Goal: Task Accomplishment & Management: Complete application form

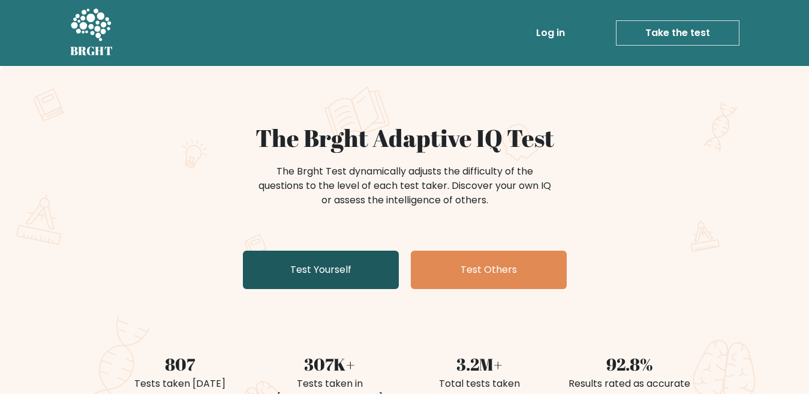
click at [311, 272] on link "Test Yourself" at bounding box center [321, 270] width 156 height 38
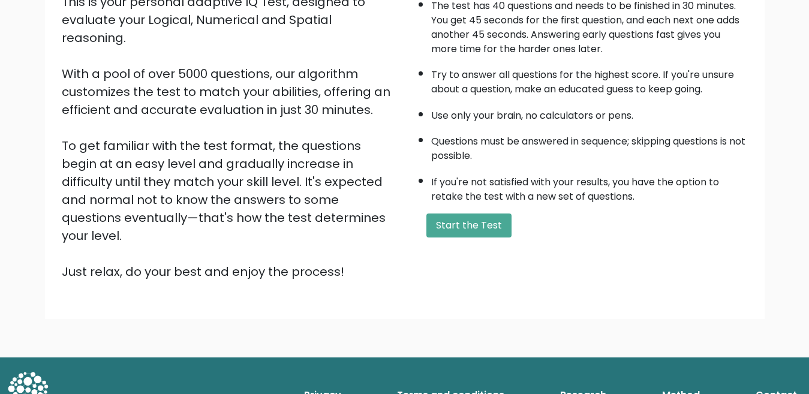
scroll to position [155, 0]
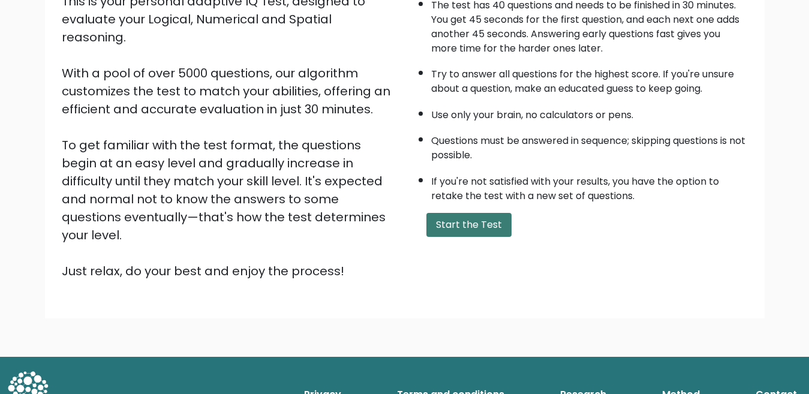
click at [455, 231] on button "Start the Test" at bounding box center [469, 225] width 85 height 24
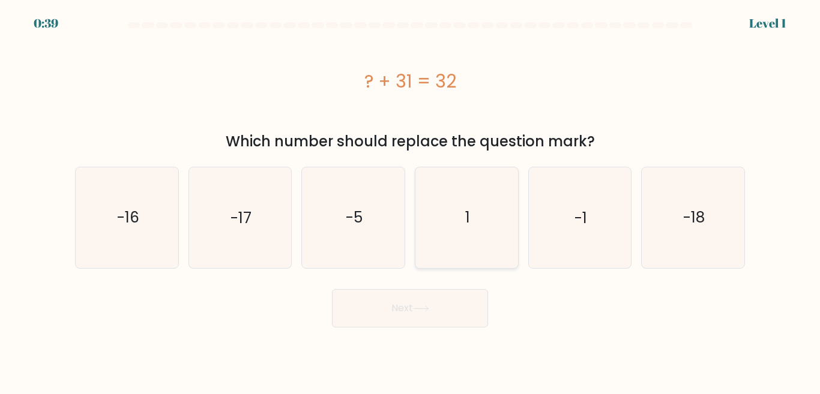
click at [463, 212] on icon "1" at bounding box center [466, 217] width 100 height 100
click at [410, 200] on input "d. 1" at bounding box center [410, 198] width 1 height 3
radio input "true"
click at [461, 320] on button "Next" at bounding box center [410, 308] width 156 height 38
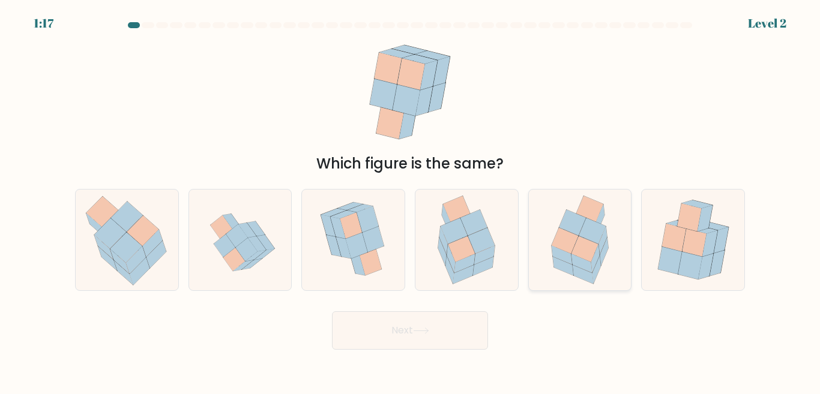
click at [582, 248] on icon at bounding box center [584, 249] width 27 height 26
click at [410, 200] on input "e." at bounding box center [410, 198] width 1 height 3
radio input "true"
click at [445, 335] on button "Next" at bounding box center [410, 330] width 156 height 38
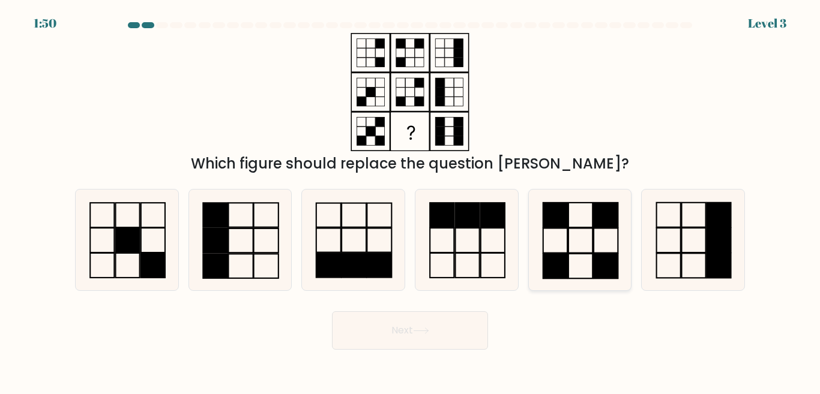
click at [565, 232] on icon at bounding box center [579, 240] width 100 height 100
click at [410, 200] on input "e." at bounding box center [410, 198] width 1 height 3
radio input "true"
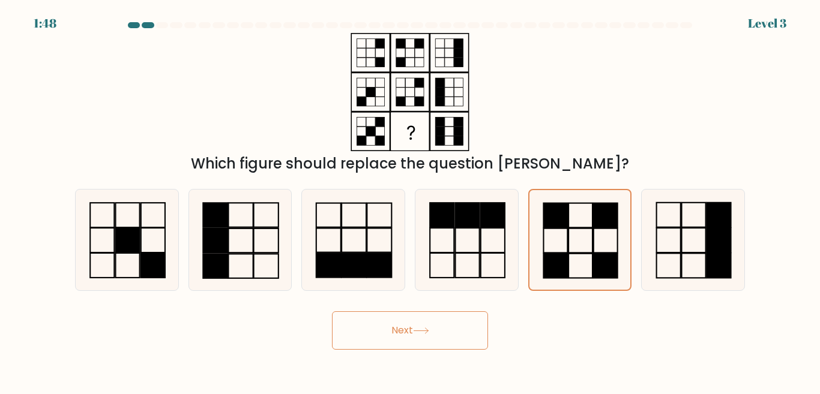
click at [457, 322] on button "Next" at bounding box center [410, 330] width 156 height 38
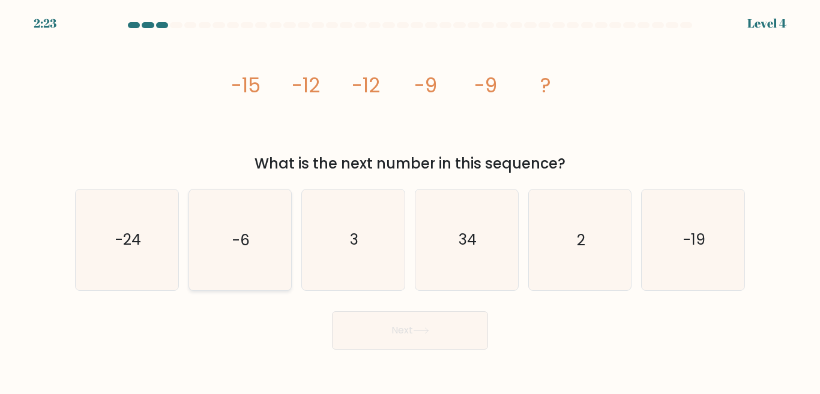
click at [238, 230] on text "-6" at bounding box center [240, 239] width 17 height 21
click at [410, 200] on input "b. -6" at bounding box center [410, 198] width 1 height 3
radio input "true"
click at [416, 331] on icon at bounding box center [421, 331] width 16 height 7
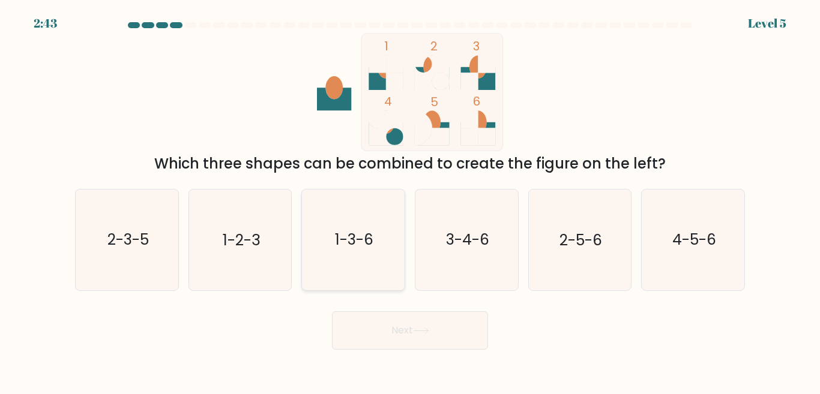
click at [365, 232] on text "1-3-6" at bounding box center [354, 239] width 38 height 21
click at [410, 200] on input "c. 1-3-6" at bounding box center [410, 198] width 1 height 3
radio input "true"
click at [406, 316] on button "Next" at bounding box center [410, 330] width 156 height 38
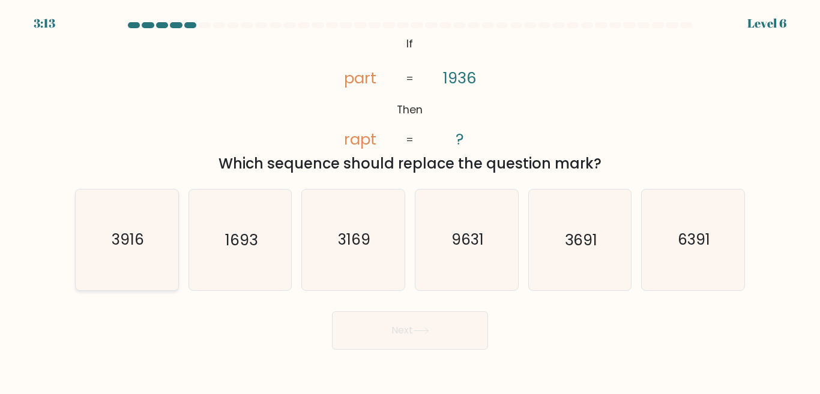
click at [131, 245] on text "3916" at bounding box center [128, 239] width 32 height 21
click at [410, 200] on input "a. 3916" at bounding box center [410, 198] width 1 height 3
radio input "true"
click at [457, 324] on button "Next" at bounding box center [410, 330] width 156 height 38
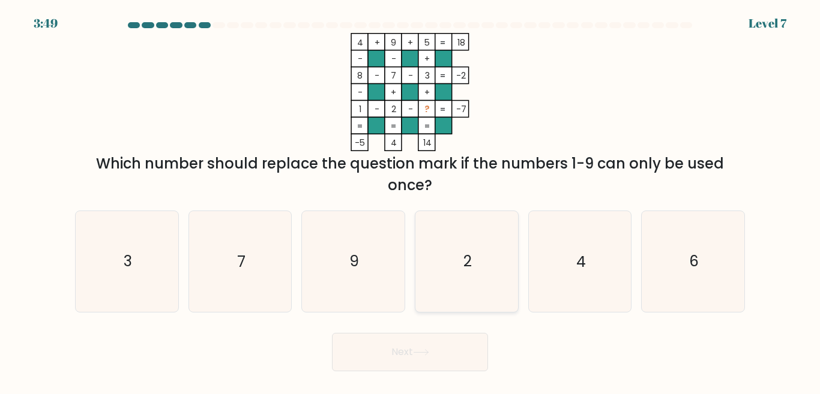
click at [478, 280] on icon "2" at bounding box center [466, 261] width 100 height 100
click at [410, 200] on input "d. 2" at bounding box center [410, 198] width 1 height 3
radio input "true"
click at [448, 350] on button "Next" at bounding box center [410, 352] width 156 height 38
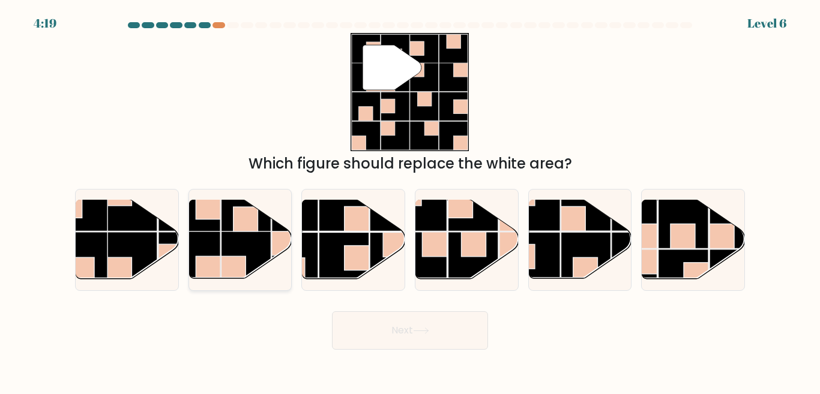
click at [235, 240] on rect at bounding box center [246, 257] width 50 height 50
click at [410, 200] on input "b." at bounding box center [410, 198] width 1 height 3
radio input "true"
click at [427, 338] on button "Next" at bounding box center [410, 330] width 156 height 38
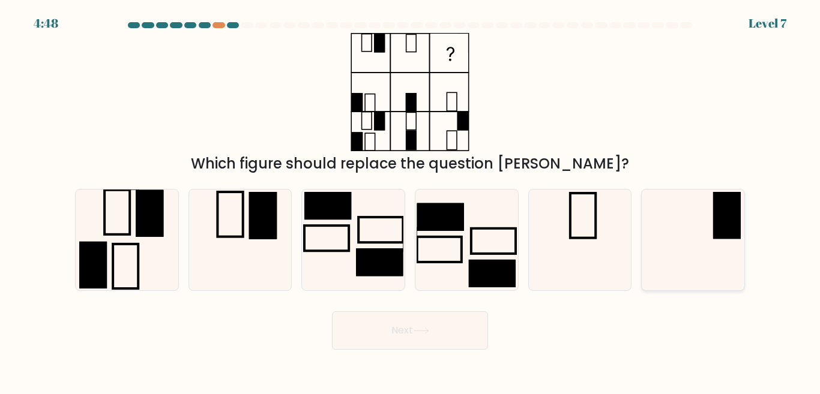
click at [730, 212] on rect at bounding box center [727, 215] width 28 height 47
click at [410, 200] on input "f." at bounding box center [410, 198] width 1 height 3
radio input "true"
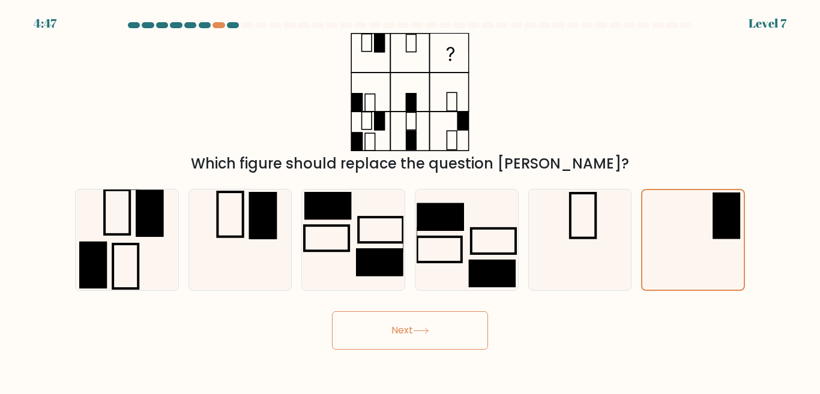
click at [452, 334] on button "Next" at bounding box center [410, 330] width 156 height 38
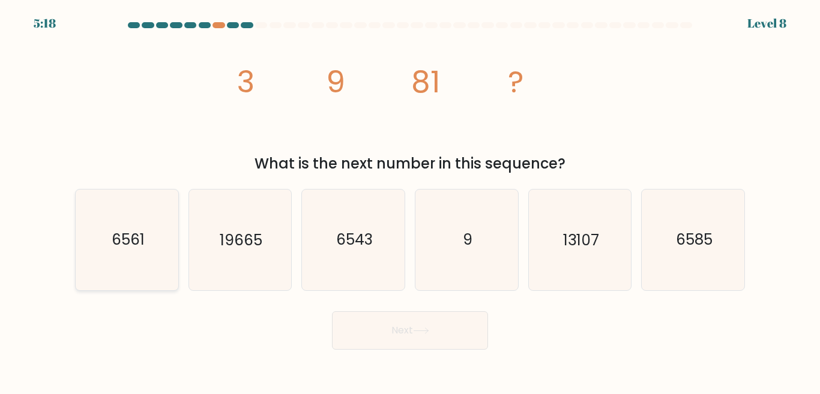
click at [136, 248] on text "6561" at bounding box center [127, 239] width 33 height 21
click at [410, 200] on input "a. 6561" at bounding box center [410, 198] width 1 height 3
radio input "true"
click at [395, 335] on button "Next" at bounding box center [410, 330] width 156 height 38
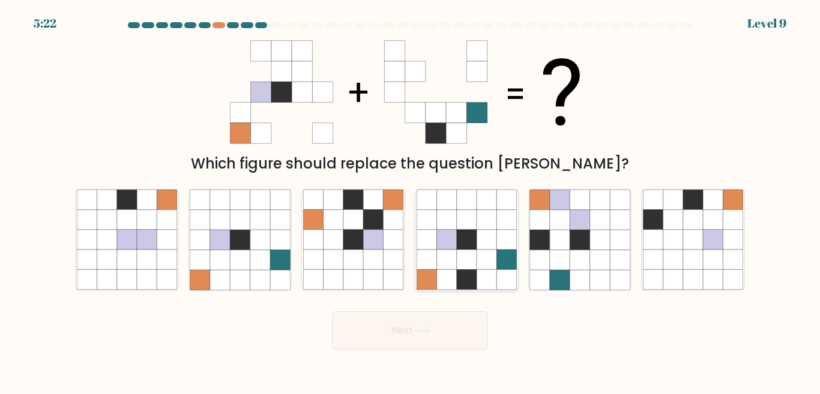
click at [455, 266] on icon at bounding box center [446, 260] width 20 height 20
click at [410, 200] on input "d." at bounding box center [410, 198] width 1 height 3
radio input "true"
click at [440, 305] on div "Next" at bounding box center [410, 327] width 684 height 44
click at [442, 319] on button "Next" at bounding box center [410, 330] width 156 height 38
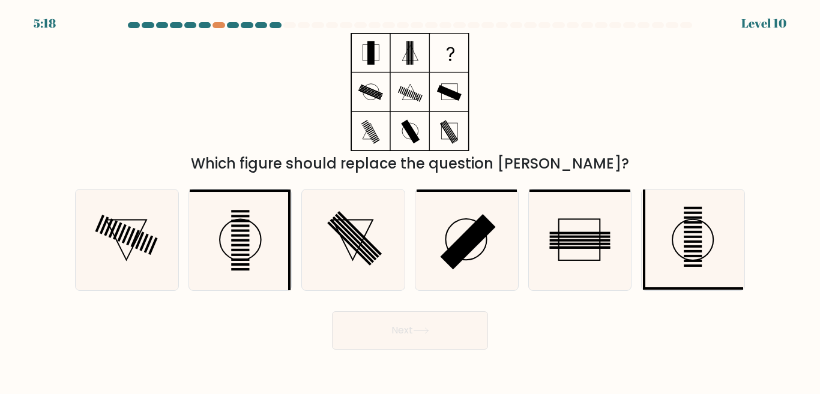
click at [421, 325] on button "Next" at bounding box center [410, 330] width 156 height 38
click at [572, 241] on rect at bounding box center [580, 240] width 60 height 2
click at [410, 200] on input "e." at bounding box center [410, 198] width 1 height 3
radio input "true"
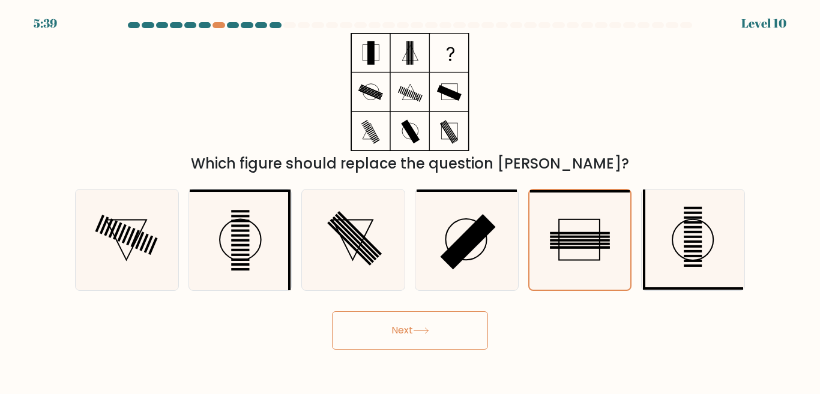
click at [416, 328] on icon at bounding box center [421, 331] width 16 height 7
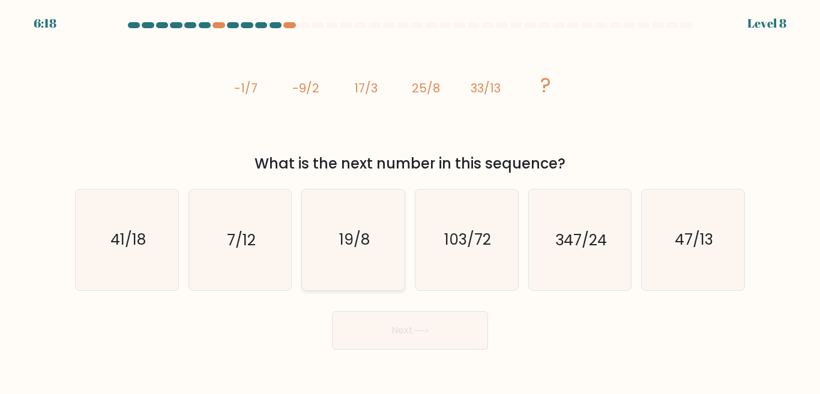
click at [362, 244] on text "19/8" at bounding box center [354, 239] width 31 height 21
click at [410, 200] on input "c. 19/8" at bounding box center [410, 198] width 1 height 3
radio input "true"
click at [451, 318] on button "Next" at bounding box center [410, 330] width 156 height 38
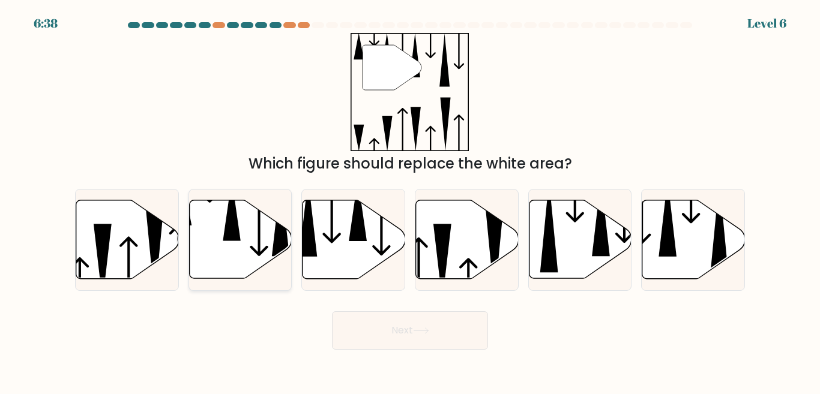
click at [246, 234] on icon at bounding box center [240, 239] width 103 height 79
click at [410, 200] on input "b." at bounding box center [410, 198] width 1 height 3
radio input "true"
click at [379, 332] on button "Next" at bounding box center [410, 330] width 156 height 38
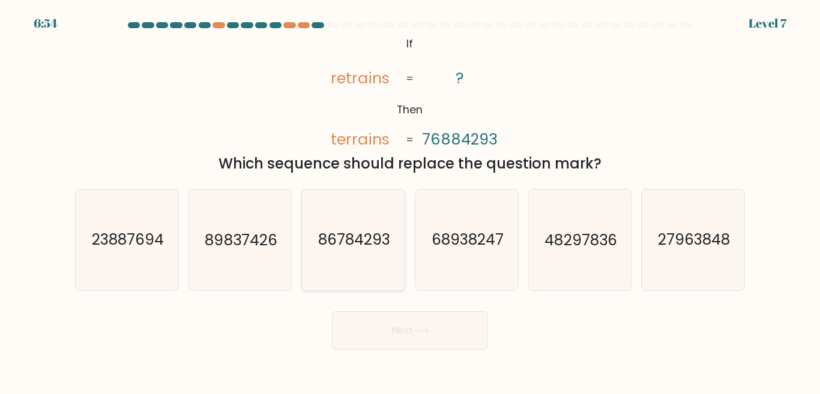
click at [350, 251] on icon "86784293" at bounding box center [353, 240] width 100 height 100
click at [410, 200] on input "c. 86784293" at bounding box center [410, 198] width 1 height 3
radio input "true"
click at [398, 325] on button "Next" at bounding box center [410, 330] width 156 height 38
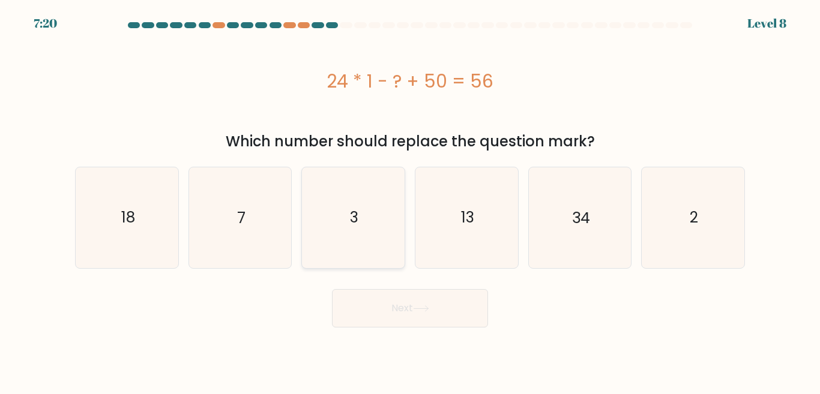
click at [383, 226] on icon "3" at bounding box center [353, 217] width 100 height 100
click at [410, 200] on input "c. 3" at bounding box center [410, 198] width 1 height 3
radio input "true"
click at [423, 296] on button "Next" at bounding box center [410, 308] width 156 height 38
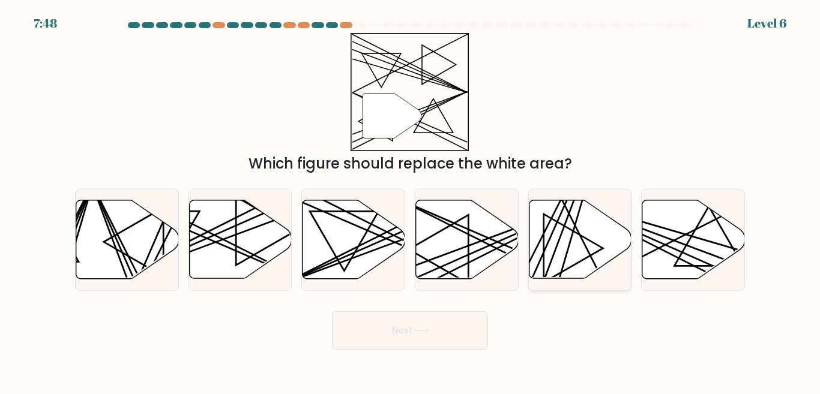
click at [573, 232] on line at bounding box center [582, 198] width 59 height 200
click at [410, 200] on input "e." at bounding box center [410, 198] width 1 height 3
radio input "true"
click at [456, 328] on button "Next" at bounding box center [410, 330] width 156 height 38
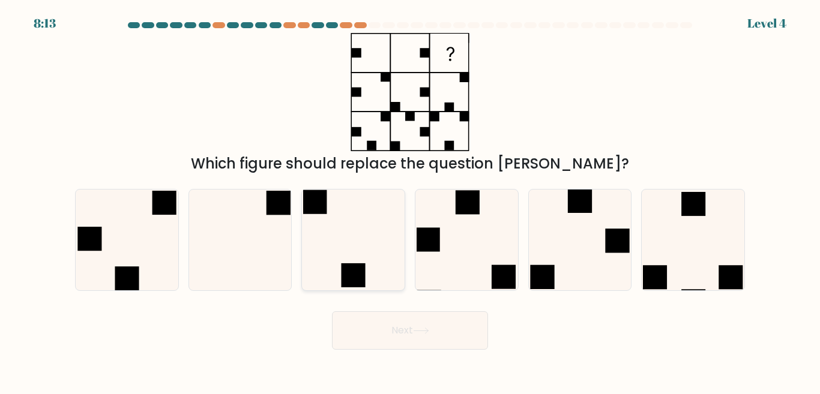
click at [392, 271] on icon at bounding box center [353, 240] width 100 height 100
click at [410, 200] on input "c." at bounding box center [410, 198] width 1 height 3
radio input "true"
click at [430, 256] on icon at bounding box center [466, 240] width 100 height 100
click at [410, 200] on input "d." at bounding box center [410, 198] width 1 height 3
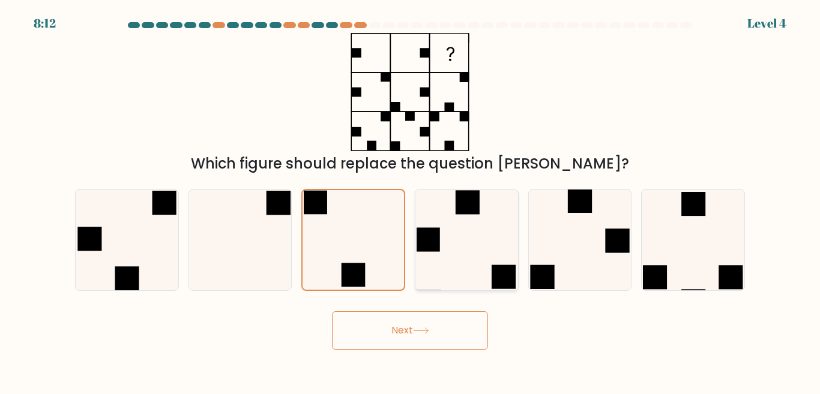
radio input "true"
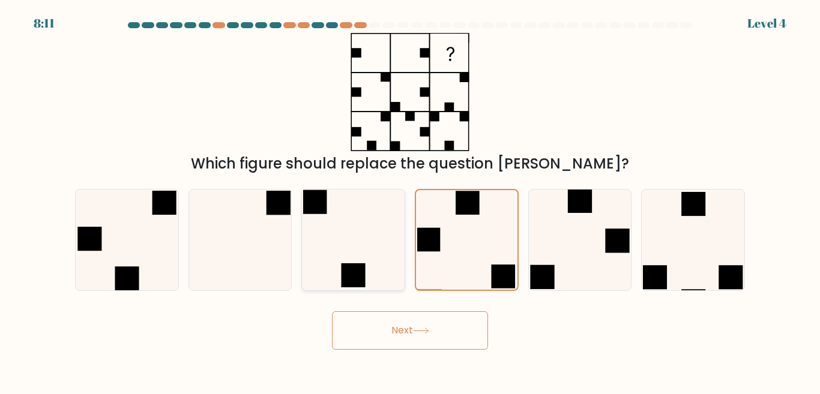
click at [374, 255] on icon at bounding box center [353, 240] width 100 height 100
click at [410, 200] on input "c." at bounding box center [410, 198] width 1 height 3
radio input "true"
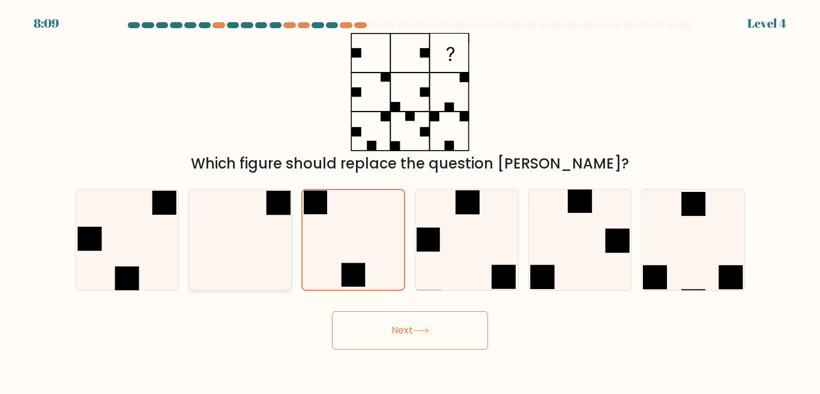
click at [264, 248] on icon at bounding box center [240, 240] width 100 height 100
click at [410, 200] on input "b." at bounding box center [410, 198] width 1 height 3
radio input "true"
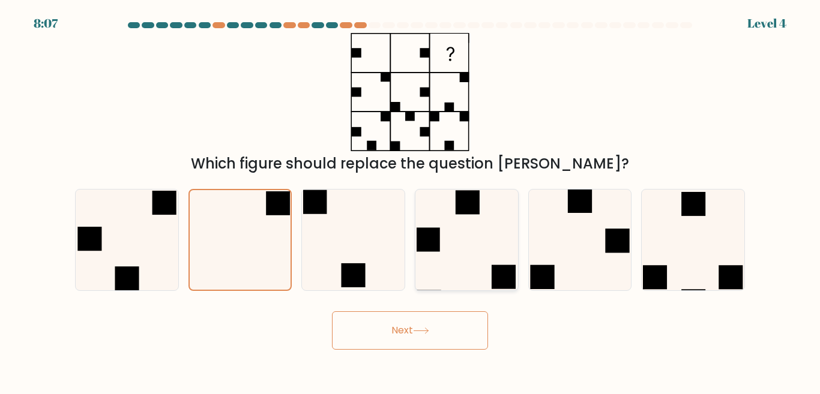
click at [481, 240] on icon at bounding box center [466, 240] width 100 height 100
click at [410, 200] on input "d." at bounding box center [410, 198] width 1 height 3
radio input "true"
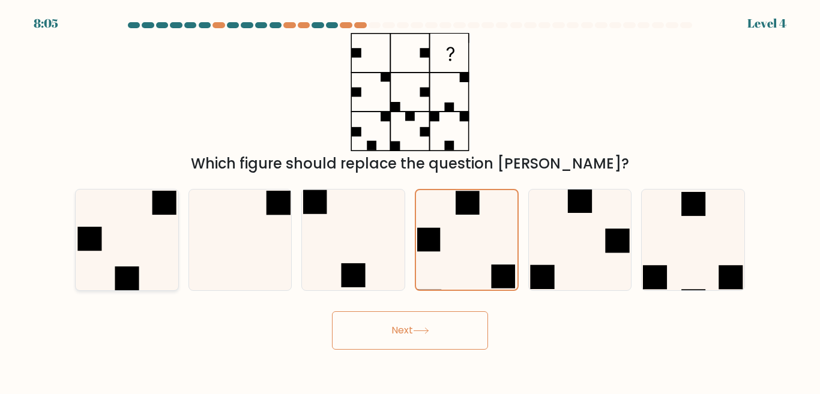
click at [137, 247] on icon at bounding box center [127, 240] width 100 height 100
click at [410, 200] on input "a." at bounding box center [410, 198] width 1 height 3
radio input "true"
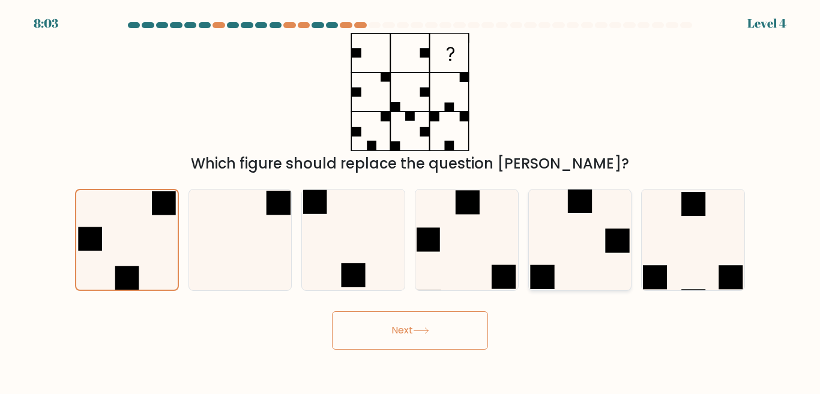
drag, startPoint x: 620, startPoint y: 250, endPoint x: 568, endPoint y: 262, distance: 52.8
click at [616, 250] on rect at bounding box center [617, 241] width 24 height 24
click at [410, 200] on input "e." at bounding box center [410, 198] width 1 height 3
radio input "true"
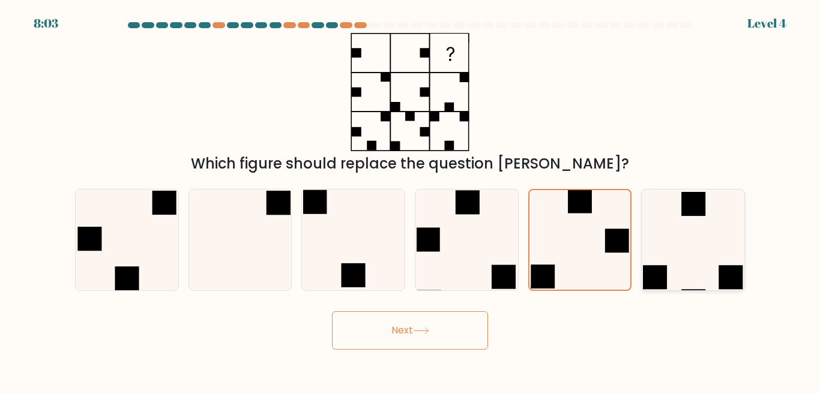
click at [675, 227] on icon at bounding box center [693, 240] width 100 height 100
click at [410, 200] on input "f." at bounding box center [410, 198] width 1 height 3
radio input "true"
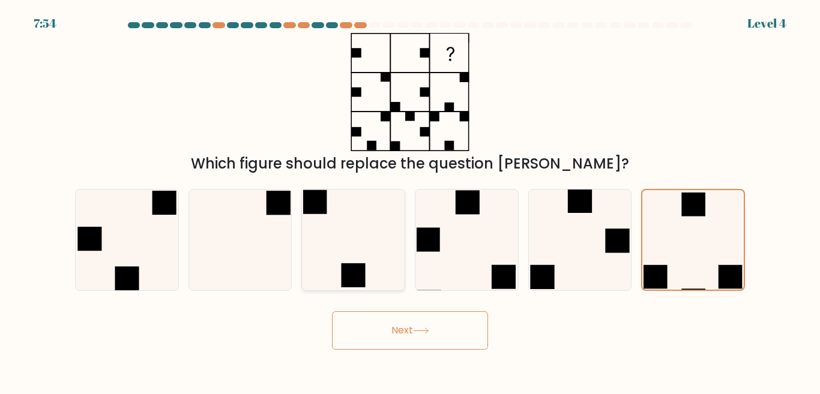
click at [344, 221] on icon at bounding box center [353, 240] width 100 height 100
click at [410, 200] on input "c." at bounding box center [410, 198] width 1 height 3
radio input "true"
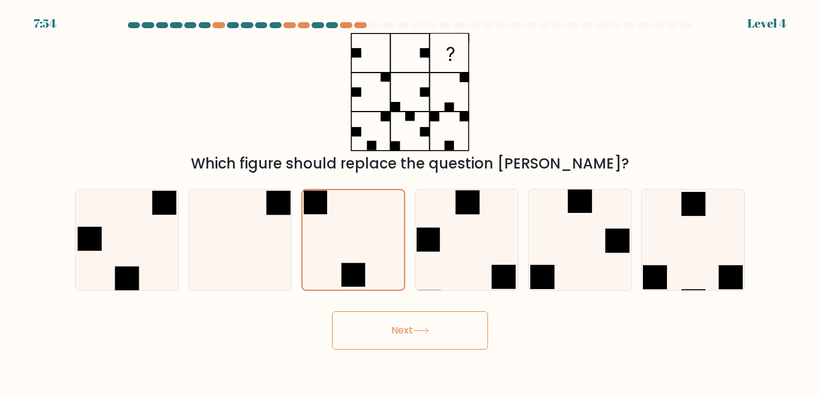
click at [401, 298] on form at bounding box center [410, 186] width 820 height 328
click at [411, 308] on div "Next" at bounding box center [410, 327] width 684 height 44
click at [432, 326] on button "Next" at bounding box center [410, 330] width 156 height 38
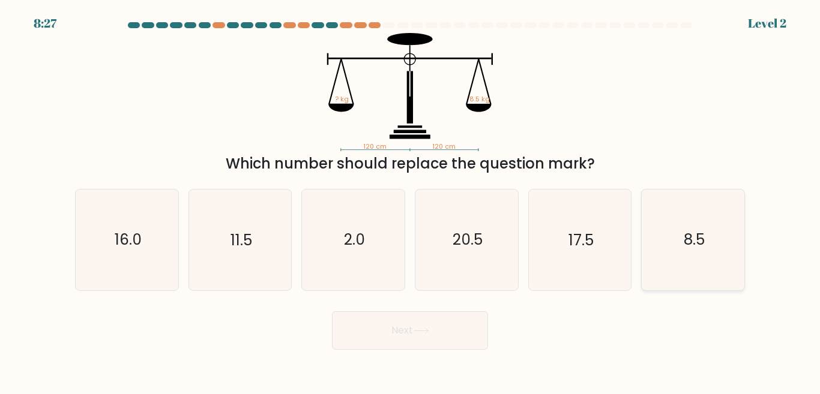
click at [698, 238] on text "8.5" at bounding box center [693, 239] width 21 height 21
click at [410, 200] on input "f. 8.5" at bounding box center [410, 198] width 1 height 3
radio input "true"
click at [467, 329] on button "Next" at bounding box center [410, 330] width 156 height 38
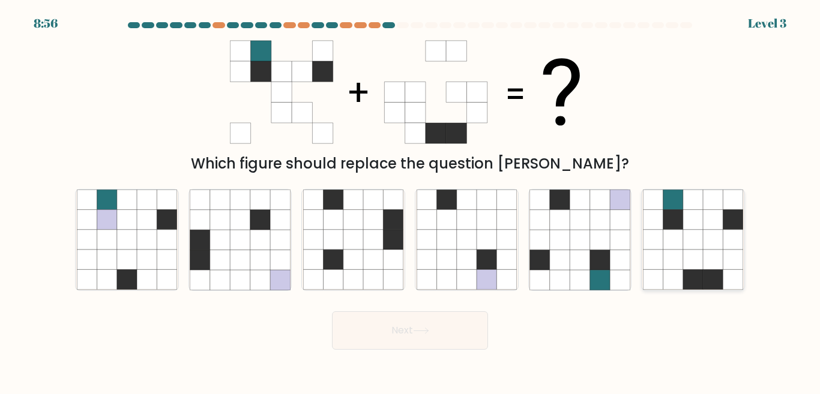
click at [668, 231] on icon at bounding box center [673, 240] width 20 height 20
click at [410, 200] on input "f." at bounding box center [410, 198] width 1 height 3
radio input "true"
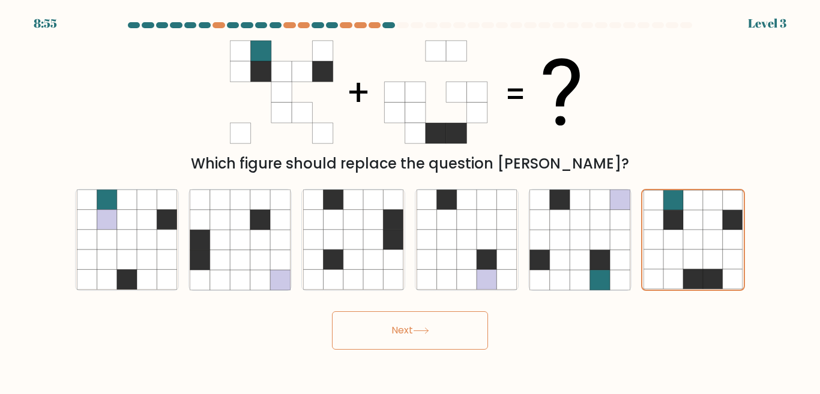
click at [440, 340] on button "Next" at bounding box center [410, 330] width 156 height 38
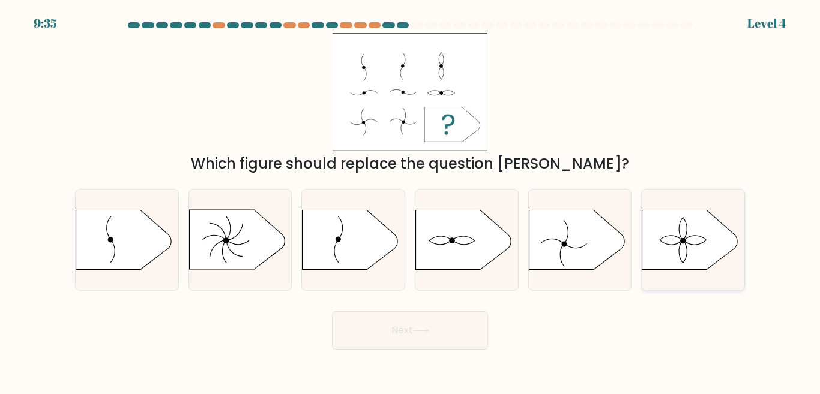
click at [664, 229] on icon at bounding box center [690, 240] width 96 height 60
click at [410, 200] on input "f." at bounding box center [410, 198] width 1 height 3
radio input "true"
click at [459, 323] on button "Next" at bounding box center [410, 330] width 156 height 38
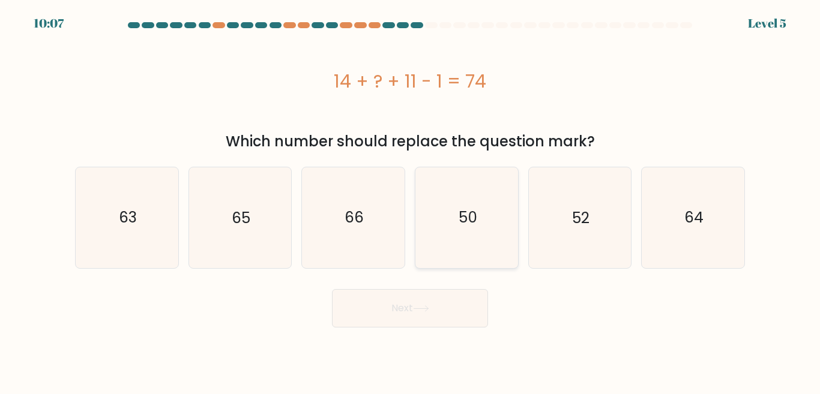
click at [467, 215] on text "50" at bounding box center [467, 217] width 19 height 21
click at [410, 200] on input "d. 50" at bounding box center [410, 198] width 1 height 3
radio input "true"
click at [445, 313] on button "Next" at bounding box center [410, 308] width 156 height 38
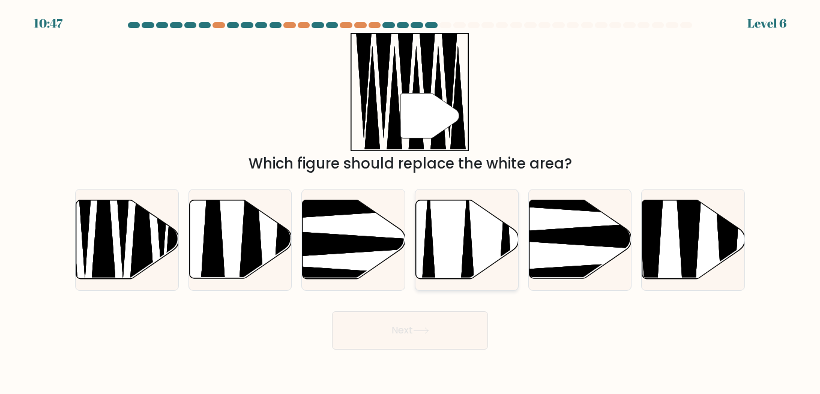
click at [447, 232] on icon at bounding box center [467, 239] width 103 height 79
click at [410, 200] on input "d." at bounding box center [410, 198] width 1 height 3
radio input "true"
click at [103, 230] on icon at bounding box center [103, 208] width 26 height 181
click at [410, 200] on input "a." at bounding box center [410, 198] width 1 height 3
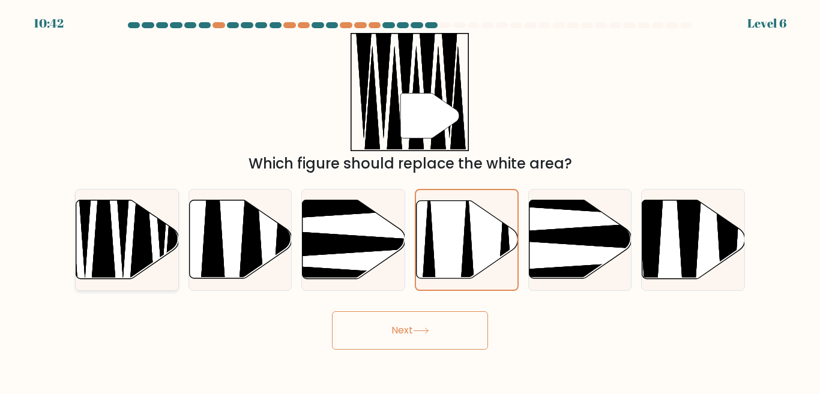
radio input "true"
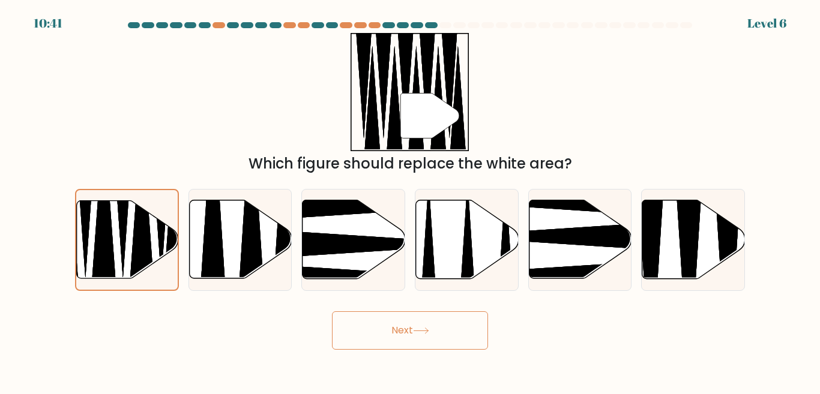
click at [382, 345] on button "Next" at bounding box center [410, 330] width 156 height 38
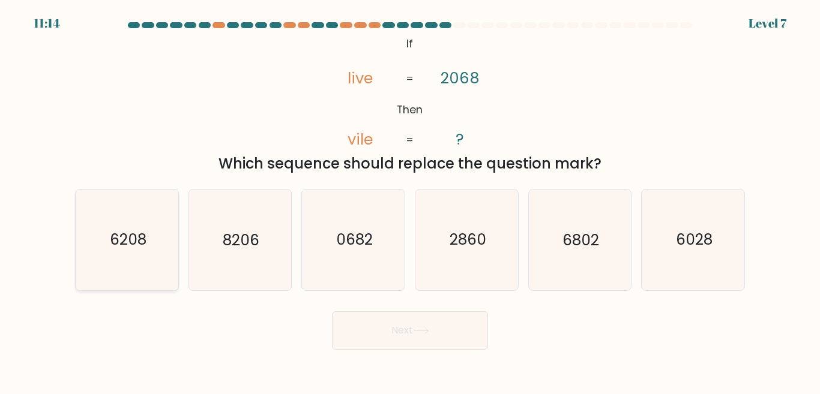
click at [141, 242] on text "6208" at bounding box center [127, 239] width 37 height 21
click at [410, 200] on input "a. 6208" at bounding box center [410, 198] width 1 height 3
radio input "true"
click at [715, 238] on icon "6028" at bounding box center [693, 240] width 100 height 100
click at [410, 200] on input "f. 6028" at bounding box center [410, 198] width 1 height 3
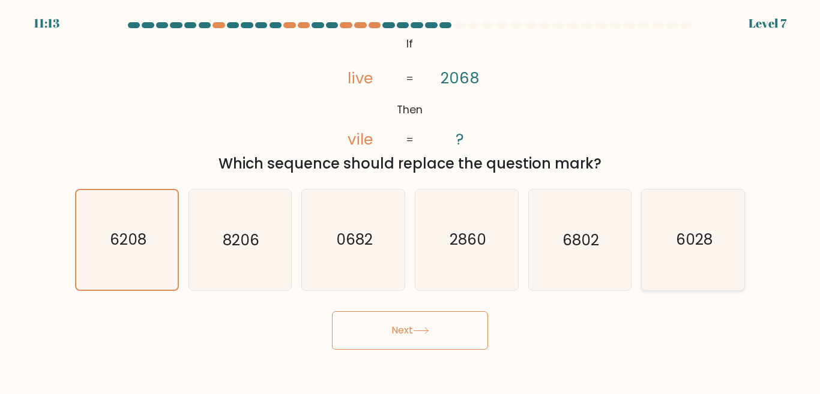
radio input "true"
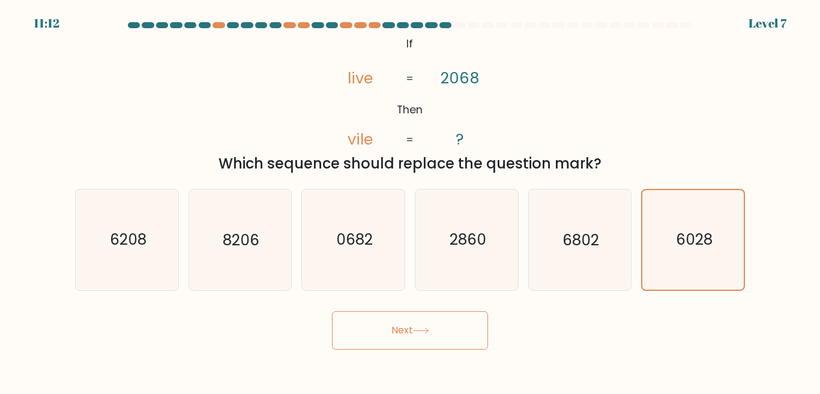
click at [448, 331] on button "Next" at bounding box center [410, 330] width 156 height 38
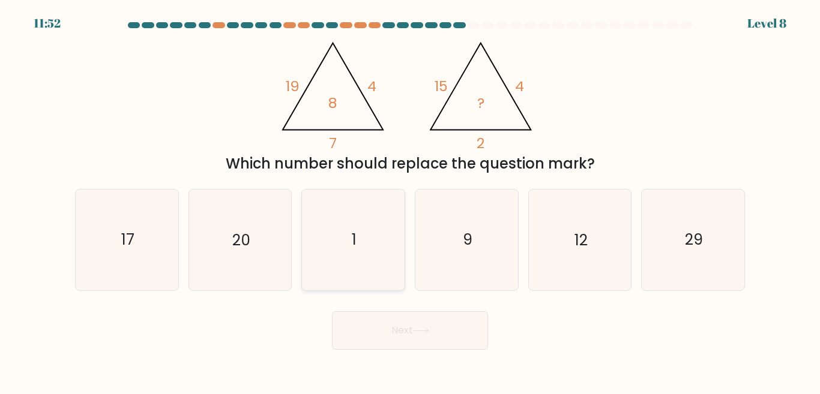
click at [367, 257] on icon "1" at bounding box center [353, 240] width 100 height 100
click at [410, 200] on input "c. 1" at bounding box center [410, 198] width 1 height 3
radio input "true"
click at [448, 333] on button "Next" at bounding box center [410, 330] width 156 height 38
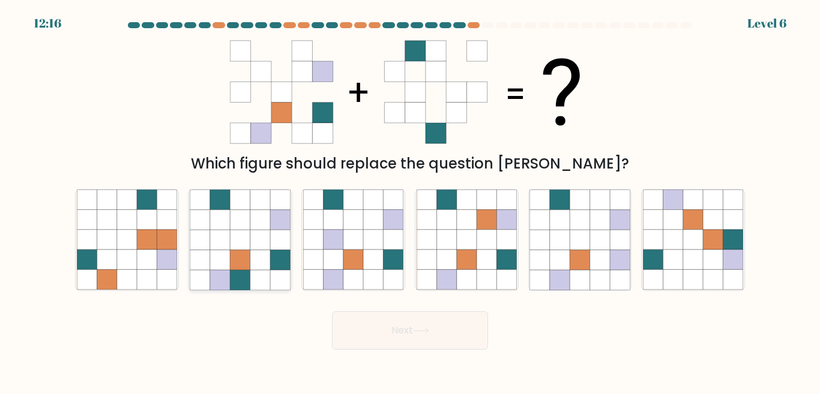
click at [247, 270] on icon at bounding box center [240, 280] width 20 height 20
click at [410, 200] on input "b." at bounding box center [410, 198] width 1 height 3
radio input "true"
click at [364, 336] on button "Next" at bounding box center [410, 330] width 156 height 38
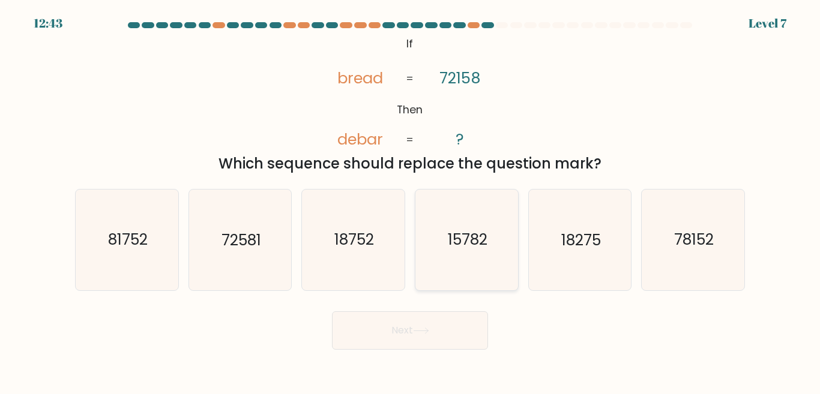
click at [466, 257] on icon "15782" at bounding box center [466, 240] width 100 height 100
click at [410, 200] on input "d. 15782" at bounding box center [410, 198] width 1 height 3
radio input "true"
click at [431, 325] on button "Next" at bounding box center [410, 330] width 156 height 38
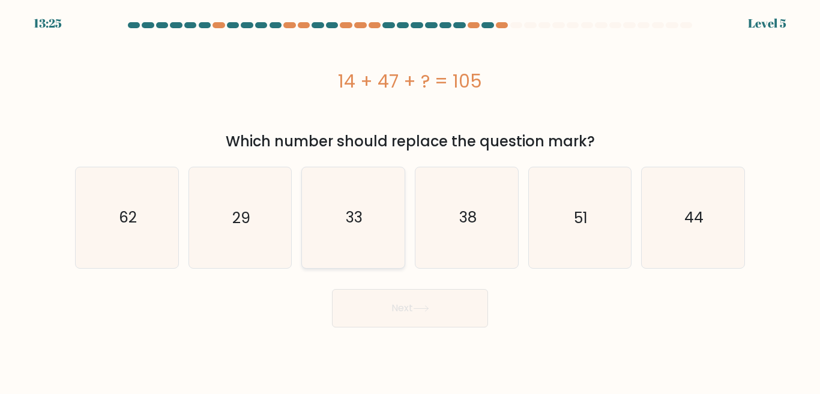
click at [391, 221] on icon "33" at bounding box center [353, 217] width 100 height 100
click at [410, 200] on input "c. 33" at bounding box center [410, 198] width 1 height 3
radio input "true"
click at [428, 316] on button "Next" at bounding box center [410, 308] width 156 height 38
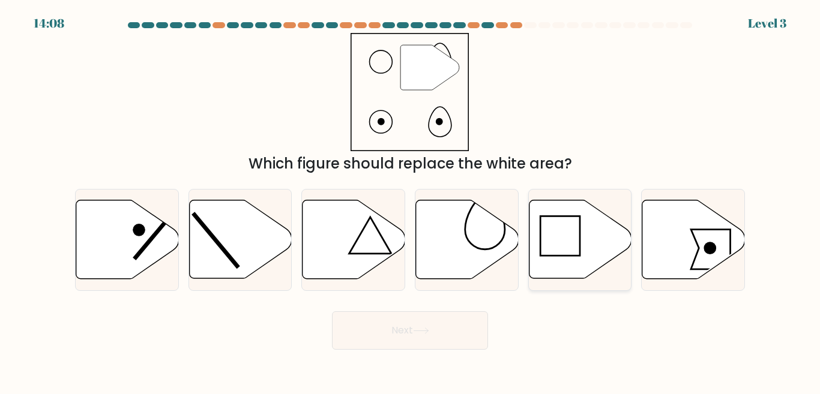
click at [544, 253] on icon at bounding box center [580, 239] width 103 height 79
click at [410, 200] on input "e." at bounding box center [410, 198] width 1 height 3
radio input "true"
click at [403, 326] on button "Next" at bounding box center [410, 330] width 156 height 38
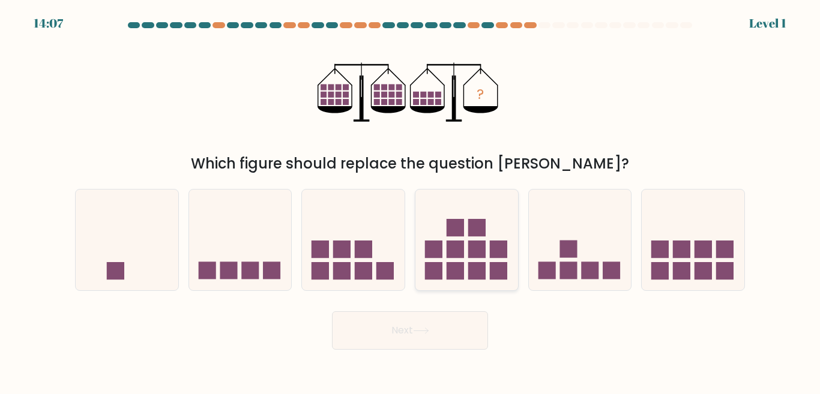
click at [433, 242] on rect at bounding box center [433, 249] width 17 height 17
click at [410, 200] on input "d." at bounding box center [410, 198] width 1 height 3
radio input "true"
click at [439, 331] on button "Next" at bounding box center [410, 330] width 156 height 38
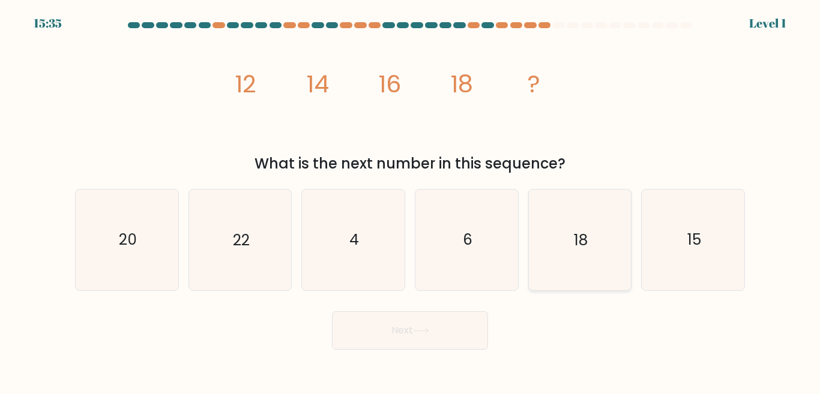
click at [561, 254] on icon "18" at bounding box center [579, 240] width 100 height 100
click at [410, 200] on input "e. 18" at bounding box center [410, 198] width 1 height 3
radio input "true"
click at [435, 334] on button "Next" at bounding box center [410, 330] width 156 height 38
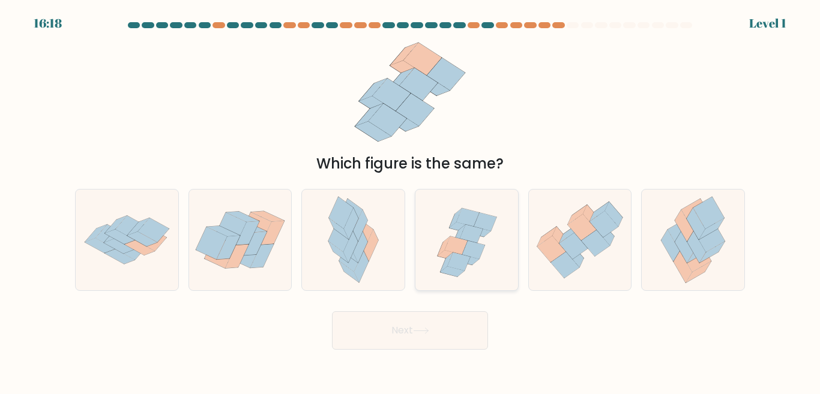
click at [444, 249] on icon at bounding box center [443, 245] width 13 height 19
click at [410, 200] on input "d." at bounding box center [410, 198] width 1 height 3
radio input "true"
click at [442, 316] on button "Next" at bounding box center [410, 330] width 156 height 38
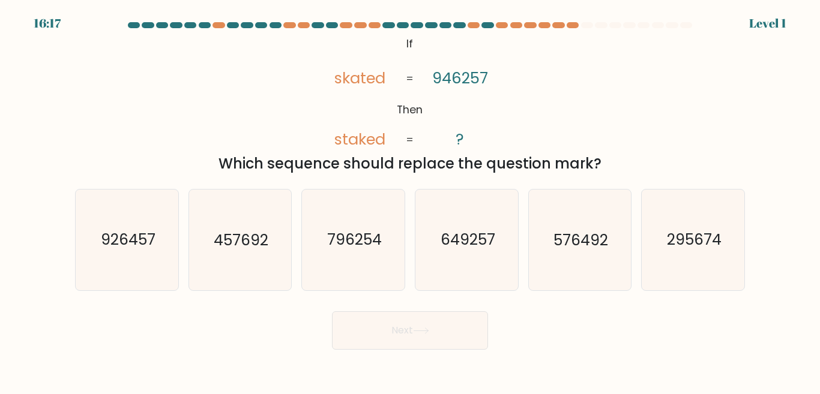
click at [479, 236] on text "649257" at bounding box center [467, 239] width 55 height 21
click at [410, 200] on input "d. 649257" at bounding box center [410, 198] width 1 height 3
radio input "true"
click at [445, 312] on button "Next" at bounding box center [410, 330] width 156 height 38
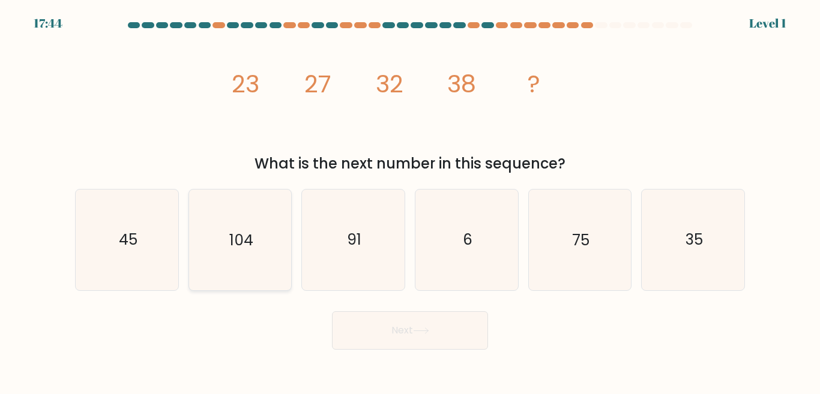
click at [236, 249] on text "104" at bounding box center [241, 239] width 24 height 21
click at [410, 200] on input "b. 104" at bounding box center [410, 198] width 1 height 3
radio input "true"
click at [348, 317] on button "Next" at bounding box center [410, 330] width 156 height 38
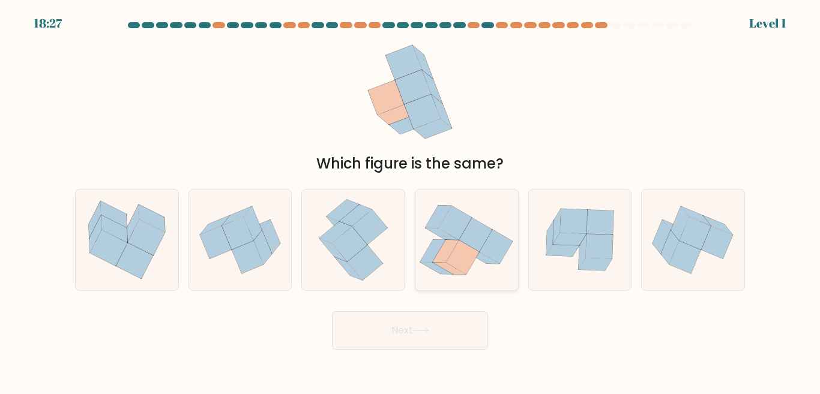
click at [464, 215] on icon at bounding box center [455, 223] width 33 height 34
click at [410, 200] on input "d." at bounding box center [410, 198] width 1 height 3
radio input "true"
click at [463, 328] on button "Next" at bounding box center [410, 330] width 156 height 38
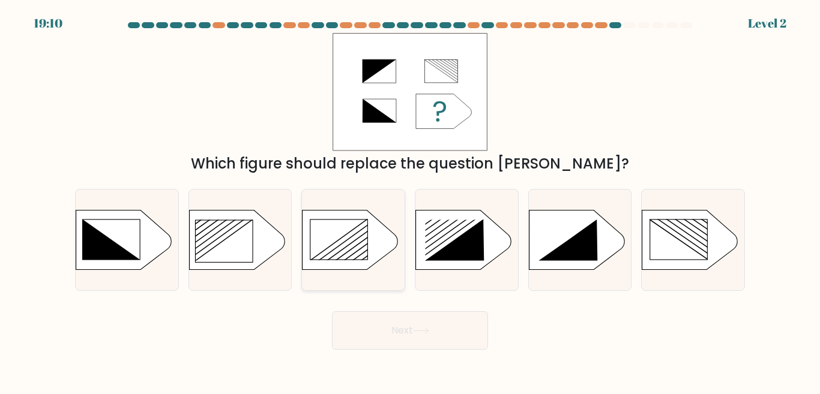
click at [358, 254] on rect at bounding box center [339, 240] width 58 height 41
click at [410, 200] on input "c." at bounding box center [410, 198] width 1 height 3
radio input "true"
click at [404, 328] on button "Next" at bounding box center [410, 330] width 156 height 38
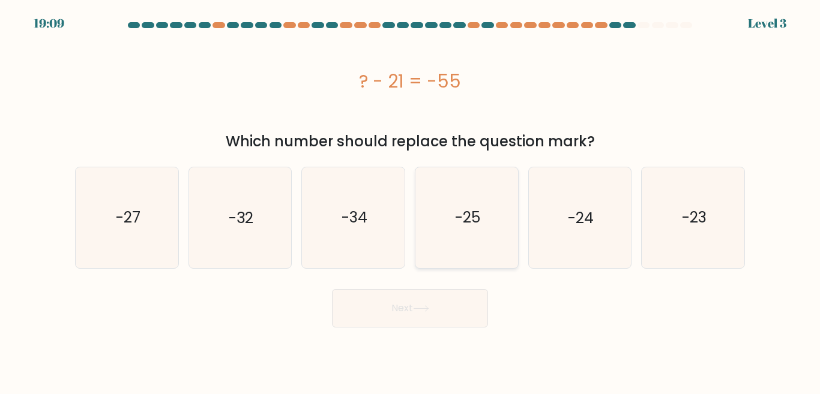
click at [468, 263] on icon "-25" at bounding box center [466, 217] width 100 height 100
click at [410, 200] on input "d. -25" at bounding box center [410, 198] width 1 height 3
radio input "true"
click at [460, 298] on button "Next" at bounding box center [410, 308] width 156 height 38
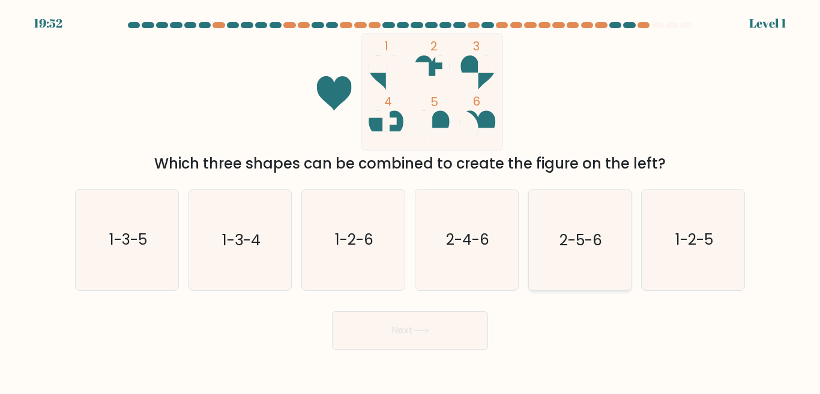
click at [550, 232] on icon "2-5-6" at bounding box center [579, 240] width 100 height 100
click at [410, 200] on input "e. 2-5-6" at bounding box center [410, 198] width 1 height 3
radio input "true"
click at [401, 331] on button "Next" at bounding box center [410, 330] width 156 height 38
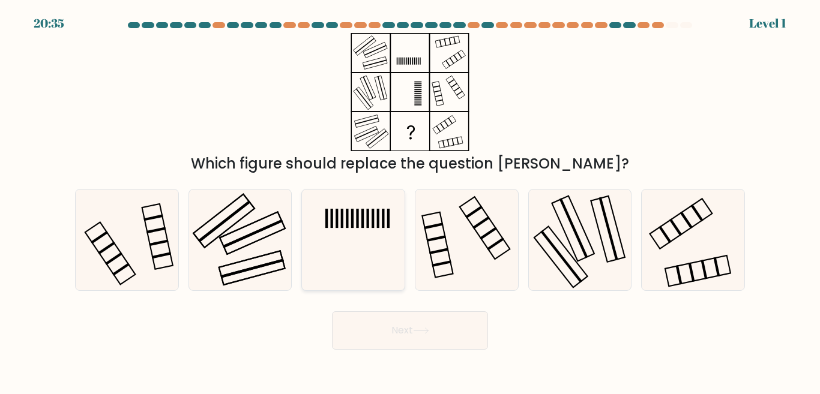
click at [356, 223] on icon at bounding box center [353, 240] width 100 height 100
click at [410, 200] on input "c." at bounding box center [410, 198] width 1 height 3
radio input "true"
click at [416, 328] on icon at bounding box center [421, 331] width 16 height 7
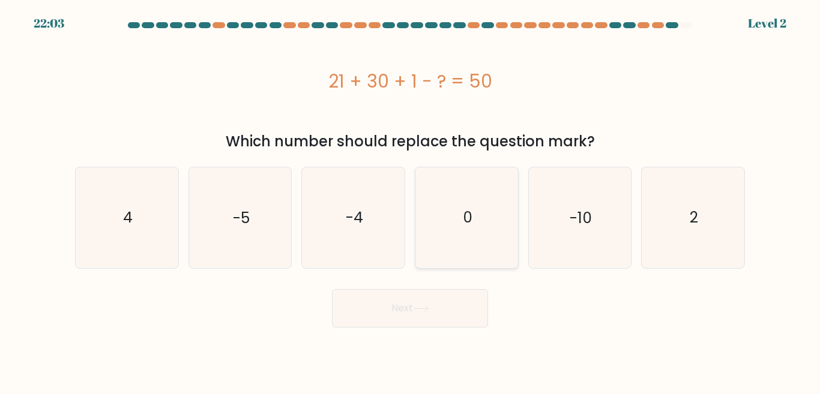
click at [457, 233] on icon "0" at bounding box center [466, 217] width 100 height 100
click at [410, 200] on input "d. 0" at bounding box center [410, 198] width 1 height 3
radio input "true"
click at [443, 301] on button "Next" at bounding box center [410, 308] width 156 height 38
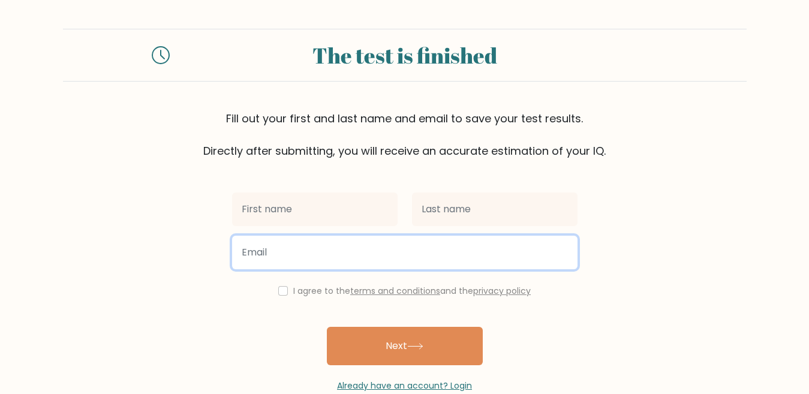
click at [295, 254] on input "email" at bounding box center [405, 253] width 346 height 34
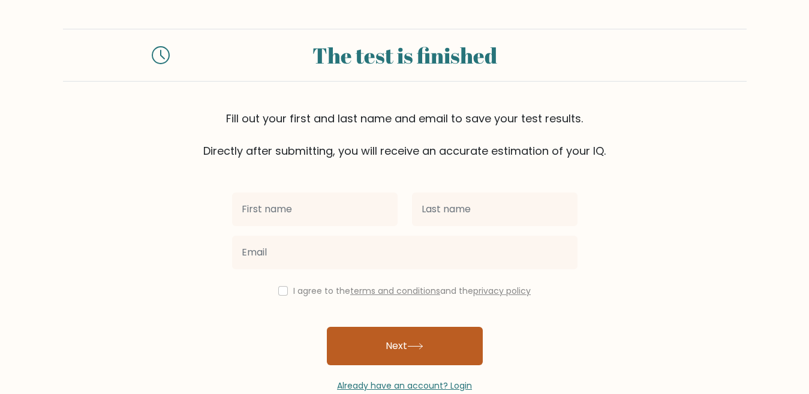
click at [394, 338] on button "Next" at bounding box center [405, 346] width 156 height 38
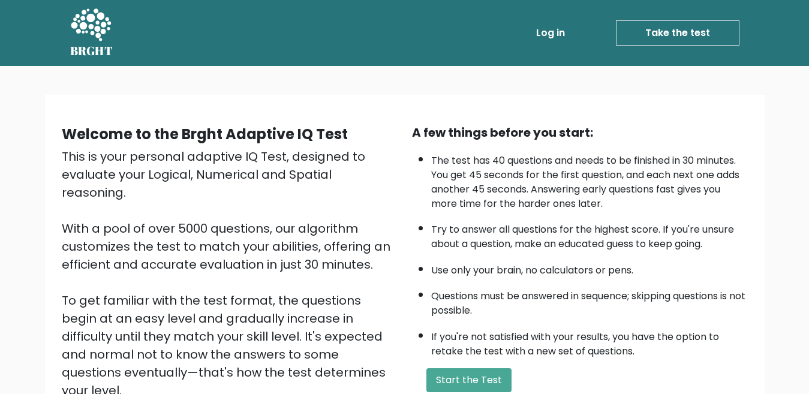
scroll to position [155, 0]
